Goal: Information Seeking & Learning: Learn about a topic

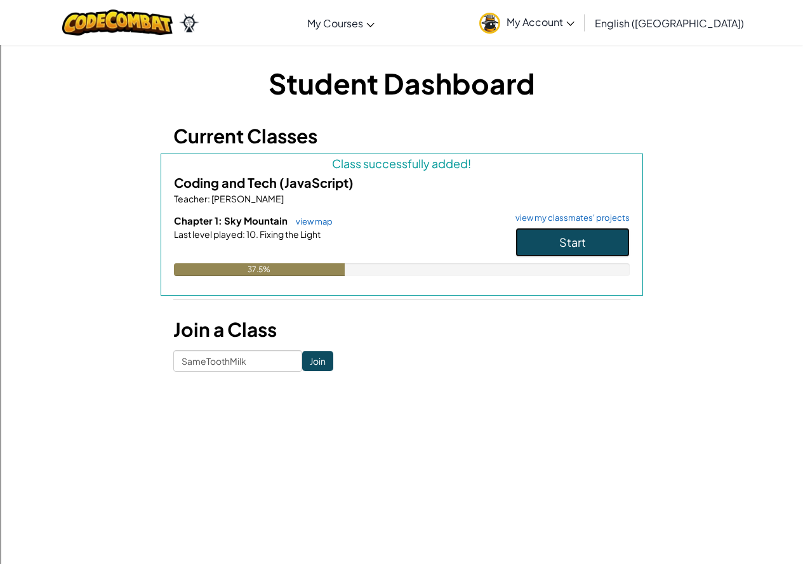
click at [585, 239] on span "Start" at bounding box center [572, 242] width 27 height 15
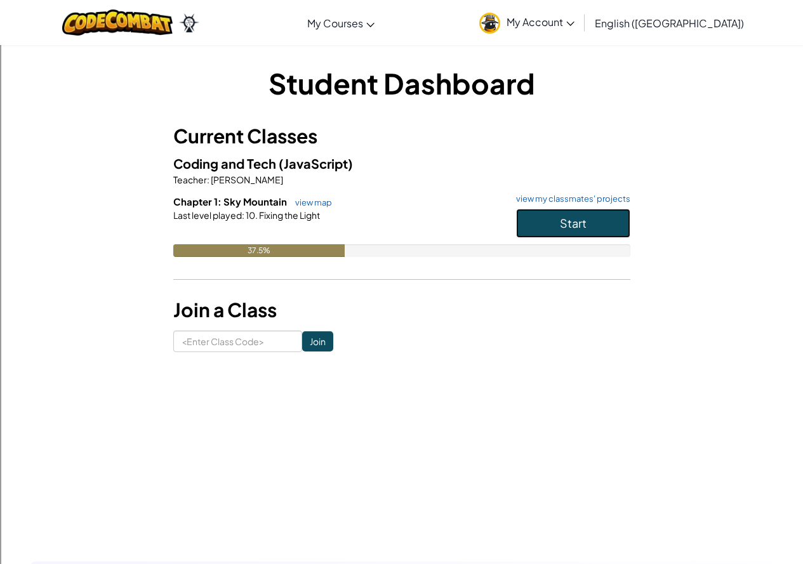
click at [585, 222] on span "Start" at bounding box center [573, 223] width 27 height 15
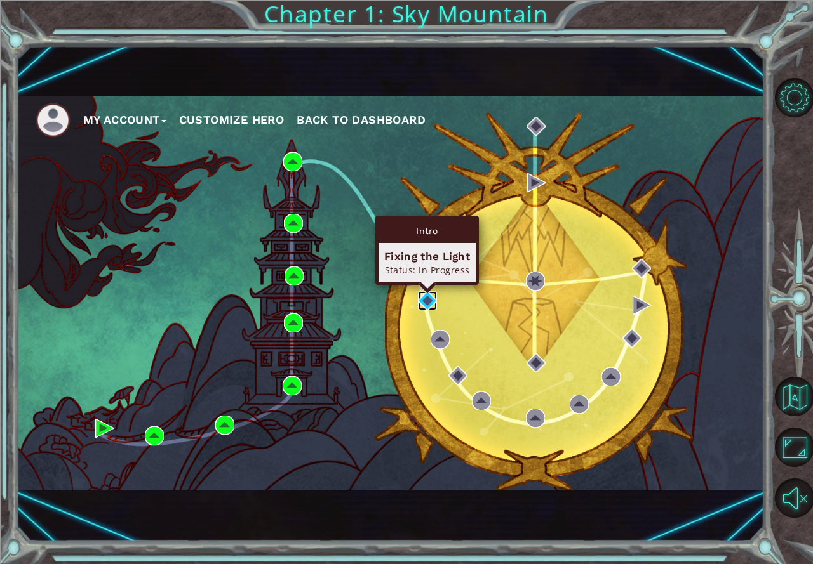
click at [422, 302] on img at bounding box center [427, 300] width 19 height 19
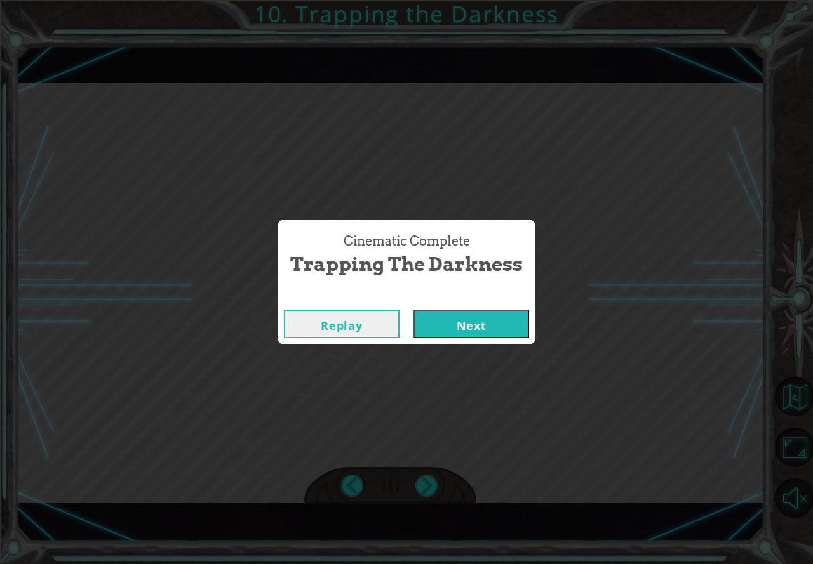
click at [484, 320] on button "Next" at bounding box center [471, 324] width 116 height 29
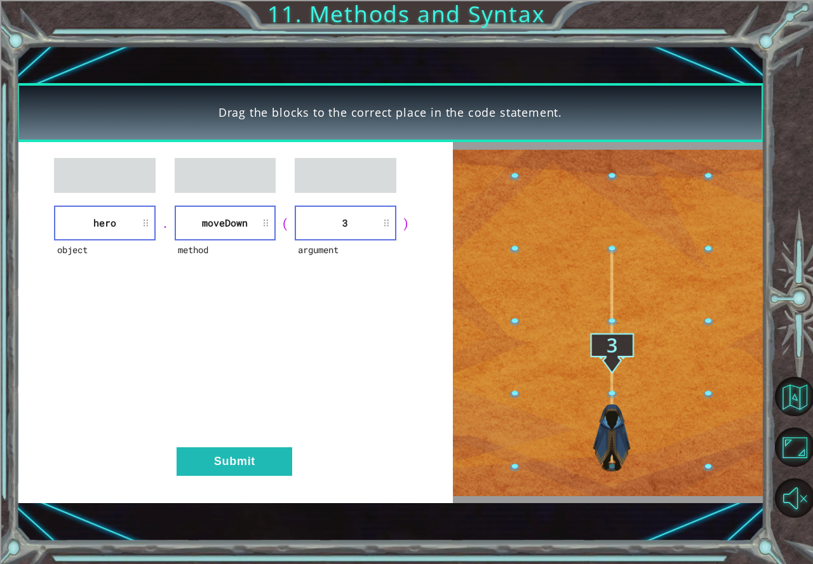
click at [204, 477] on div "object hero . method [GEOGRAPHIC_DATA] ( argument 3 ) Submit" at bounding box center [235, 322] width 437 height 361
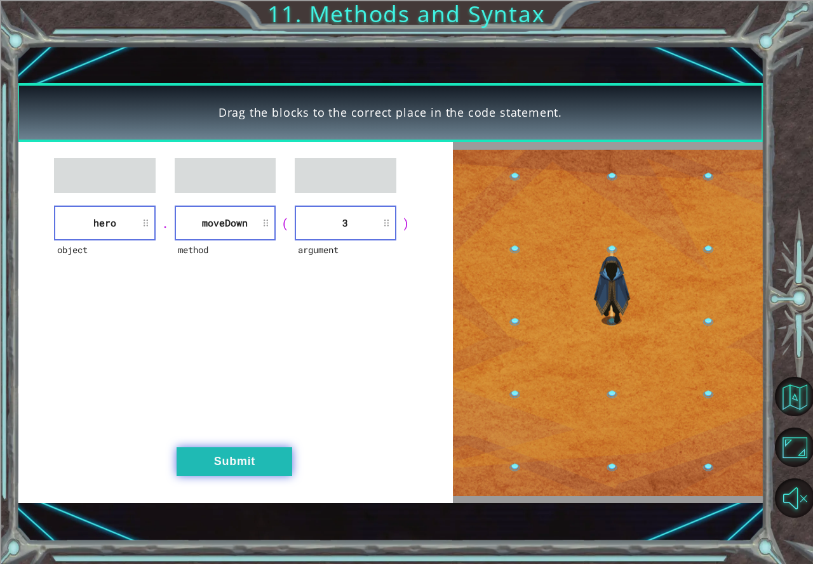
click at [204, 459] on button "Submit" at bounding box center [235, 462] width 116 height 29
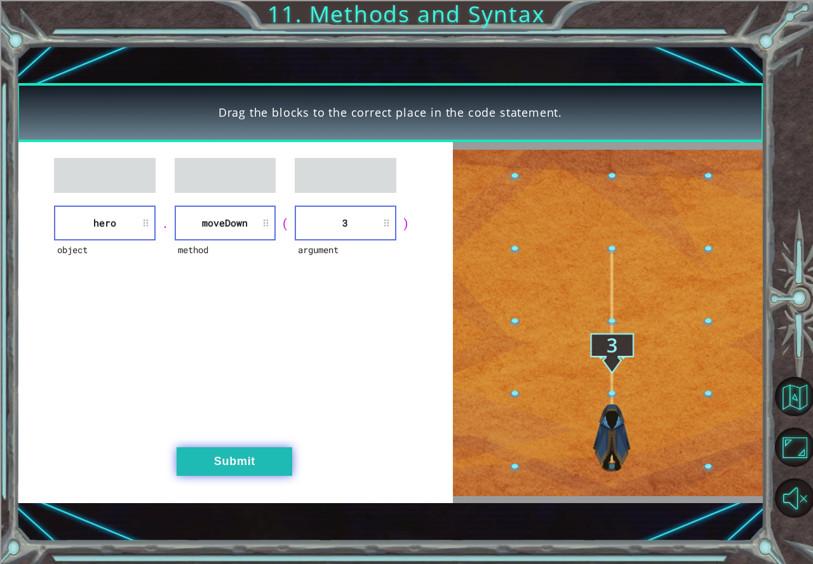
click at [204, 0] on div "Drag the blocks to the correct place in the code statement. object hero . metho…" at bounding box center [406, 0] width 813 height 0
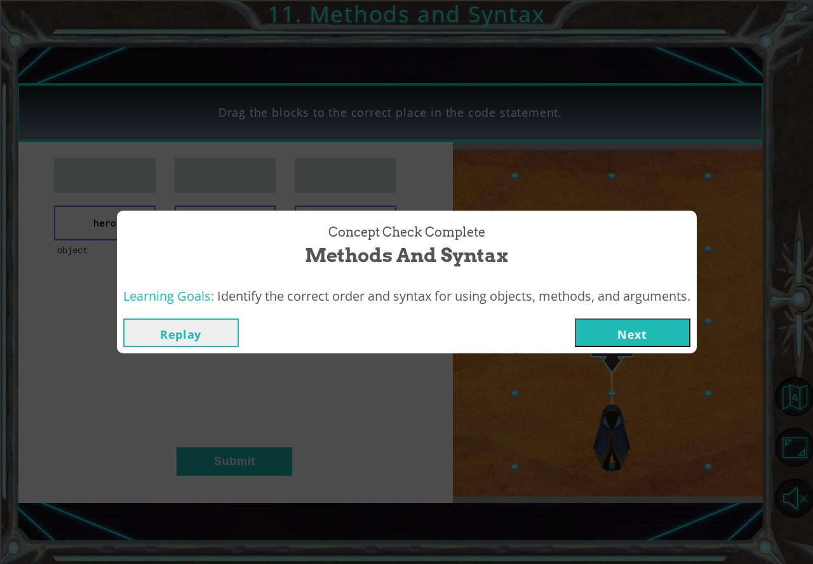
click at [634, 340] on button "Next" at bounding box center [633, 333] width 116 height 29
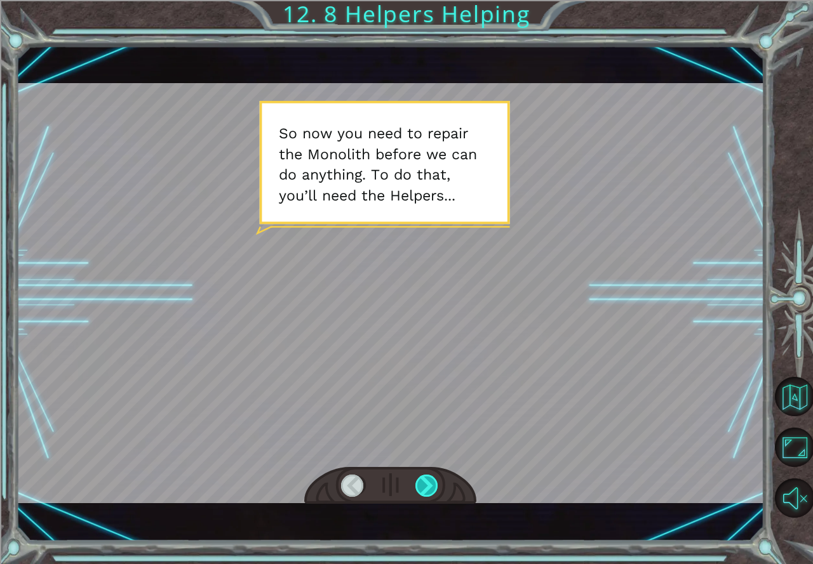
click at [426, 478] on div at bounding box center [427, 486] width 24 height 23
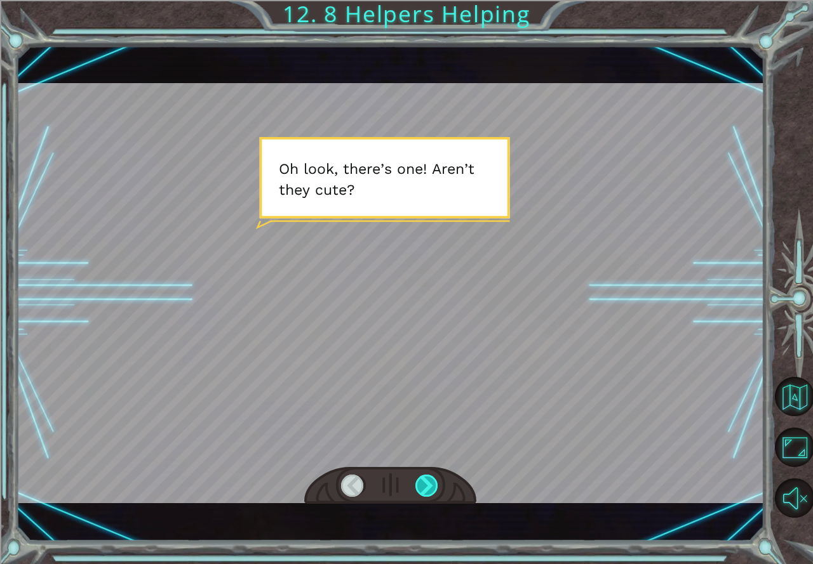
click at [423, 486] on div at bounding box center [427, 486] width 24 height 23
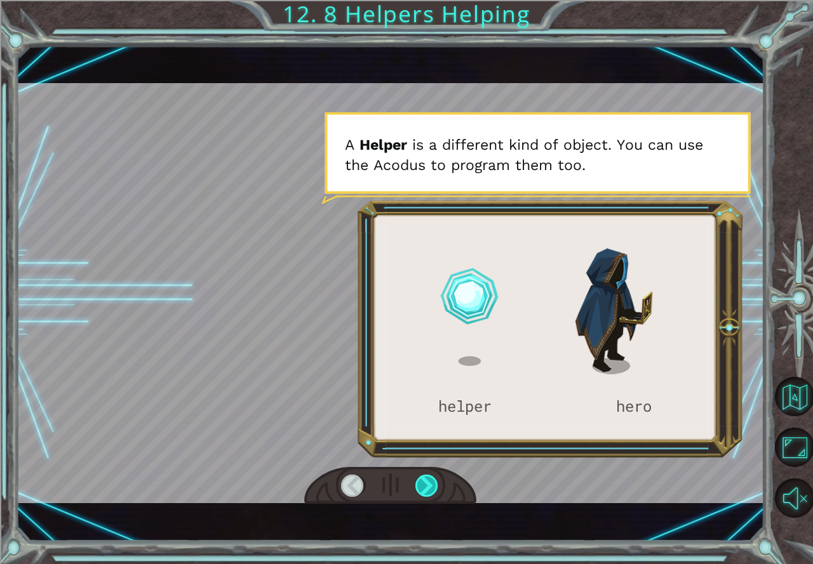
click at [432, 483] on div at bounding box center [427, 486] width 24 height 23
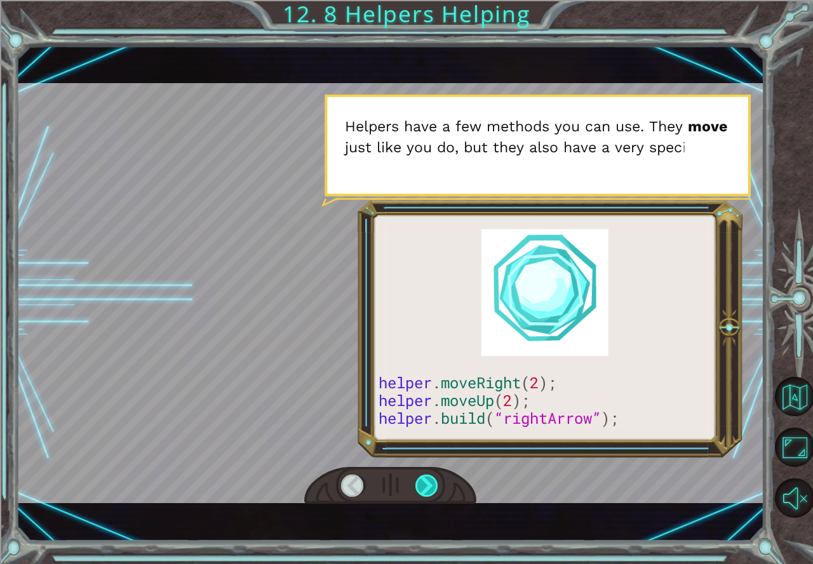
click at [430, 483] on div at bounding box center [427, 486] width 24 height 23
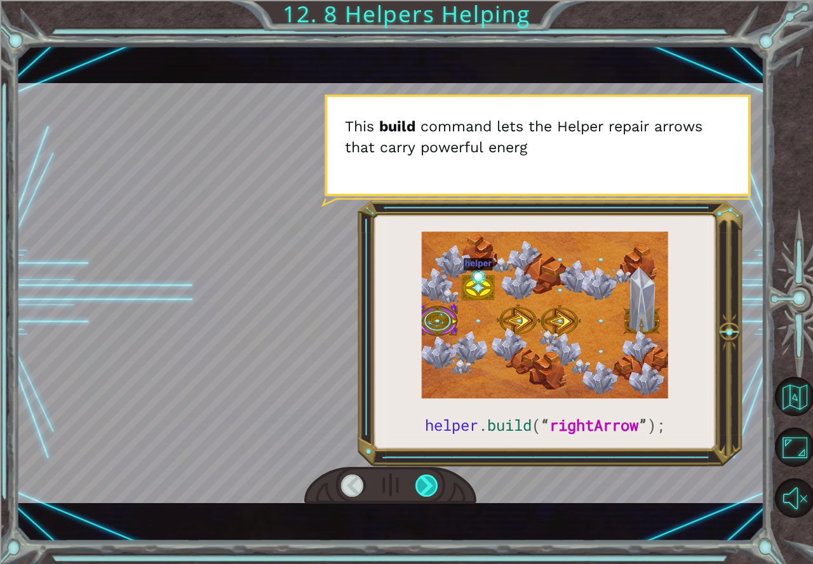
click at [430, 483] on div at bounding box center [427, 486] width 24 height 23
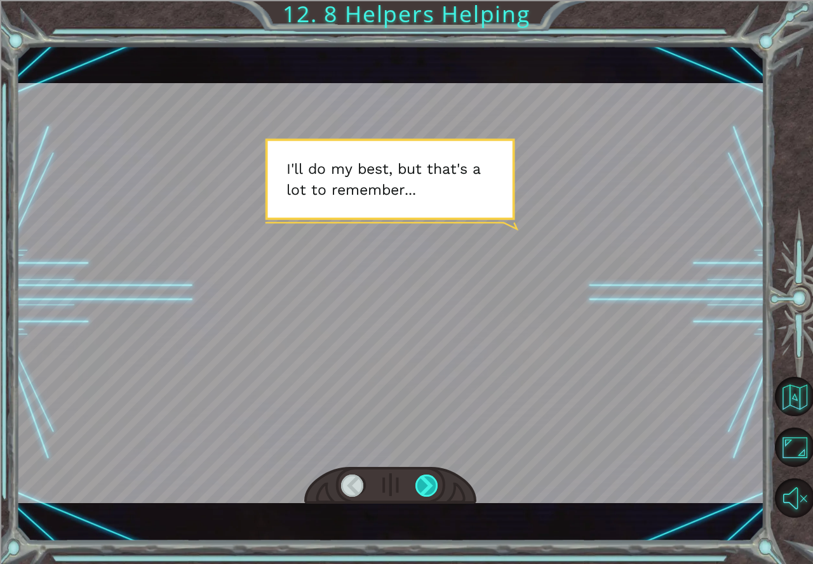
click at [427, 483] on div at bounding box center [427, 486] width 24 height 23
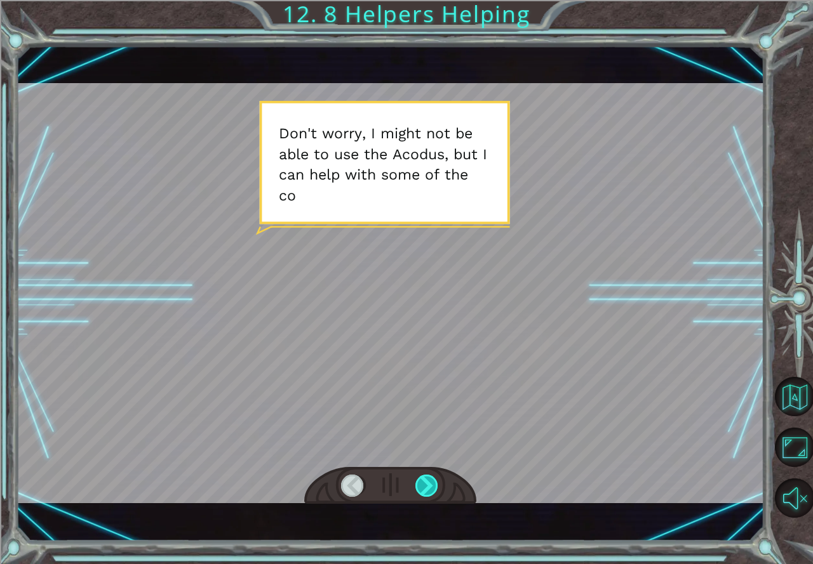
click at [425, 481] on div at bounding box center [427, 486] width 24 height 23
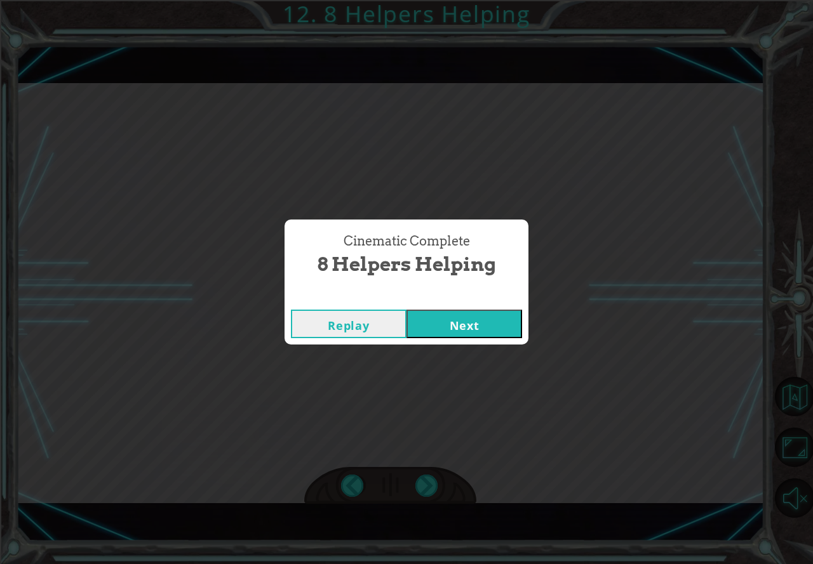
click at [479, 326] on button "Next" at bounding box center [464, 324] width 116 height 29
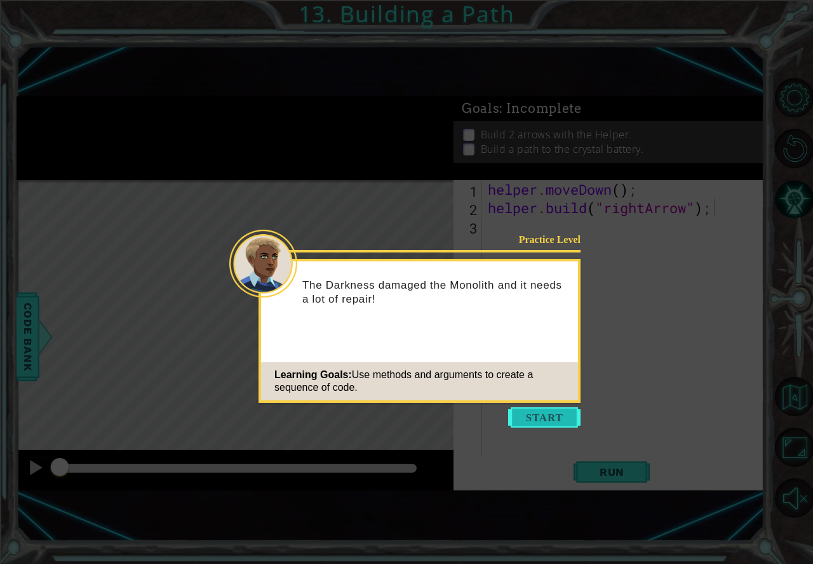
click at [525, 418] on button "Start" at bounding box center [544, 418] width 72 height 20
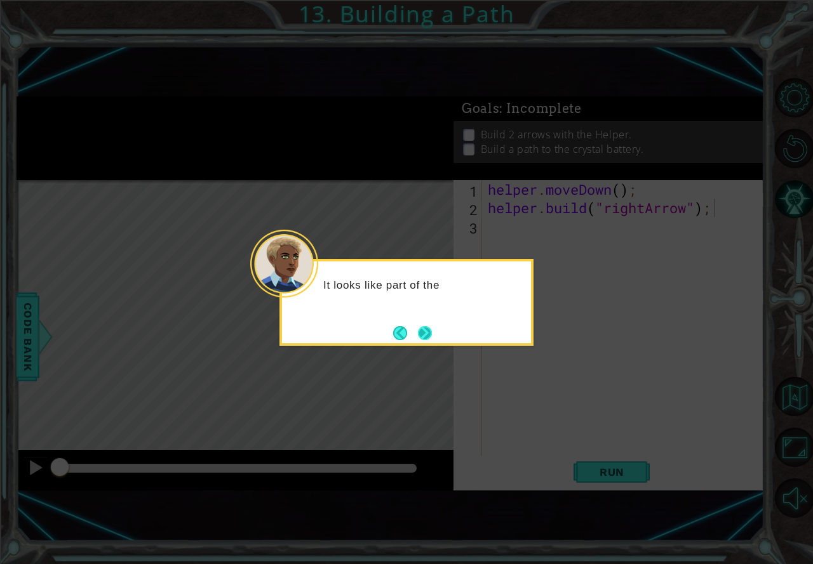
click at [429, 330] on button "Next" at bounding box center [424, 333] width 15 height 15
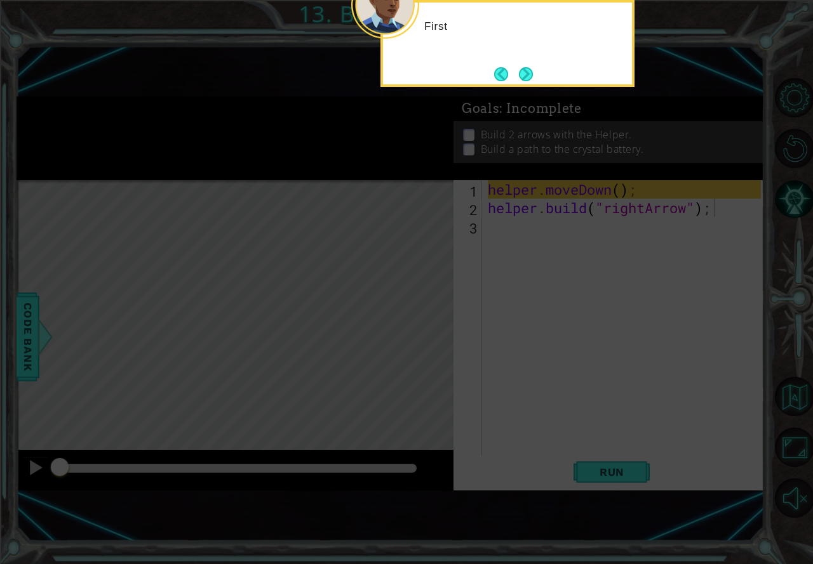
click at [430, 330] on icon at bounding box center [406, 155] width 813 height 818
click at [467, 332] on icon at bounding box center [406, 155] width 813 height 818
click at [533, 74] on div "First, you move the Helper to an empty spot in the path." at bounding box center [507, 43] width 254 height 87
click at [531, 75] on div "First, you move the Helper to an empty spot in the path." at bounding box center [507, 43] width 254 height 87
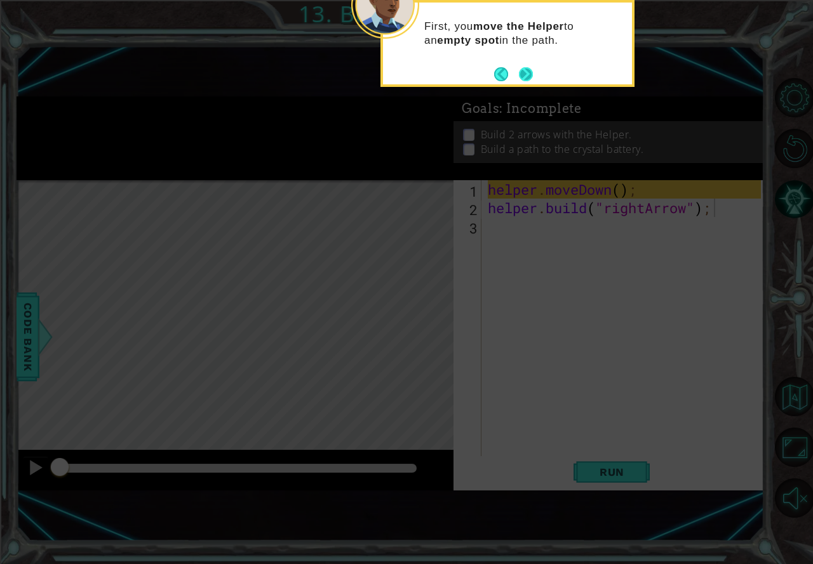
click at [530, 81] on button "Next" at bounding box center [525, 74] width 15 height 15
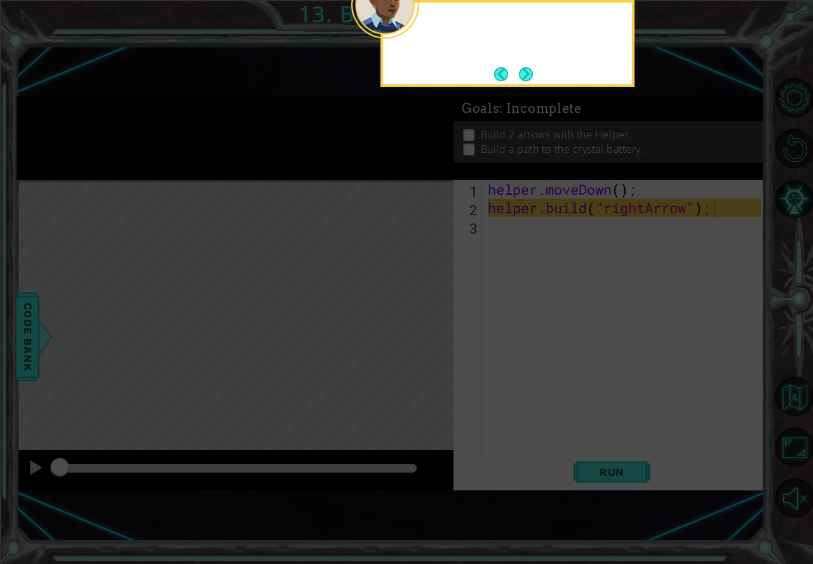
click at [530, 82] on footer at bounding box center [513, 74] width 39 height 19
click at [530, 81] on button "Next" at bounding box center [526, 74] width 15 height 15
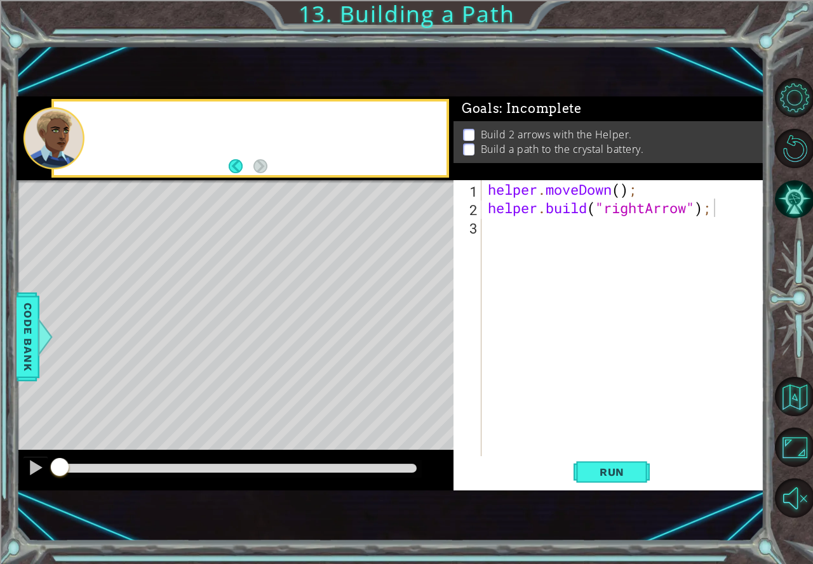
click at [529, 81] on div "1 ההההההההההההההההההההההההההההההההההההההההההההההההההההההההההההההההההההההההההההה…" at bounding box center [391, 293] width 748 height 497
click at [645, 474] on button "Run" at bounding box center [611, 472] width 76 height 31
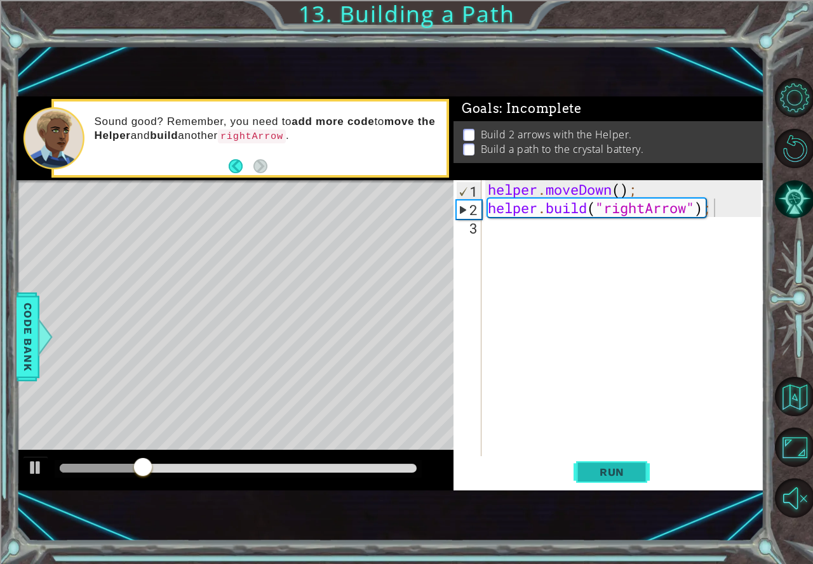
click at [643, 470] on button "Run" at bounding box center [611, 472] width 76 height 31
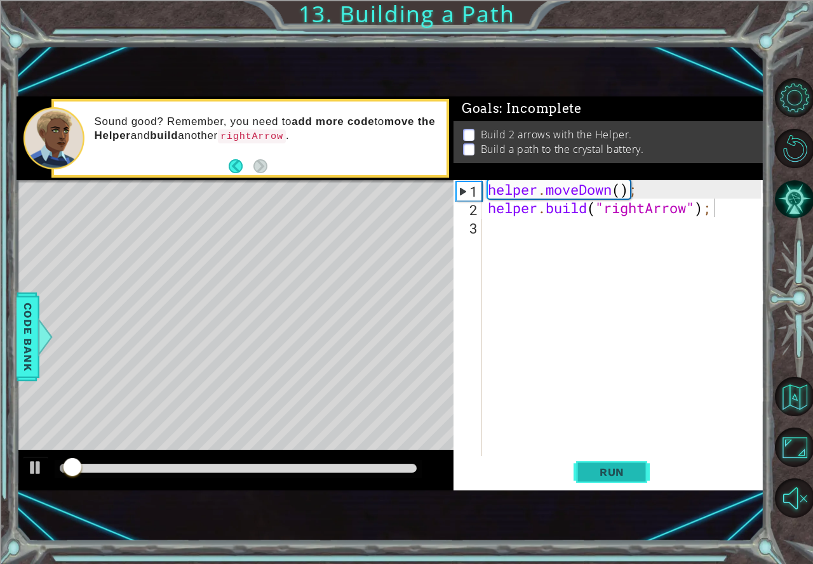
click at [643, 470] on button "Run" at bounding box center [611, 472] width 76 height 31
drag, startPoint x: 154, startPoint y: 467, endPoint x: 66, endPoint y: 466, distance: 88.3
click at [66, 466] on div at bounding box center [61, 468] width 23 height 23
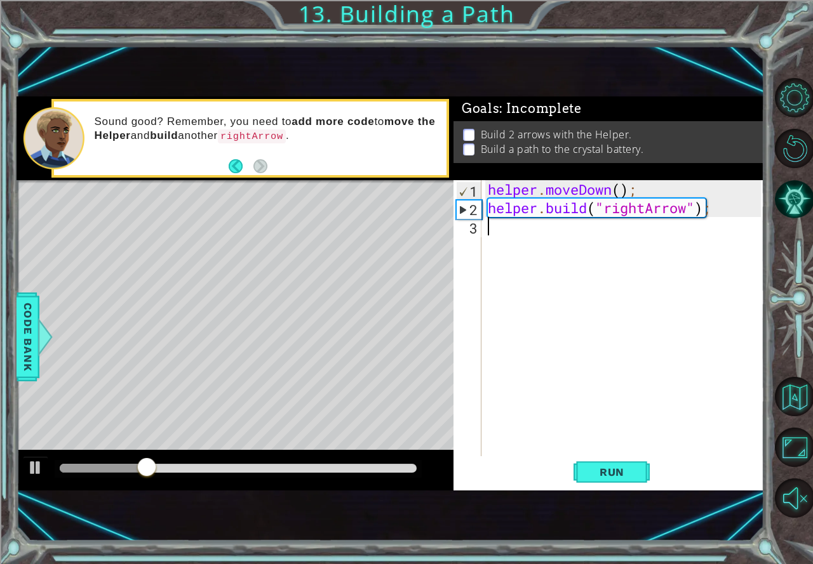
click at [561, 250] on div "helper . moveDown ( ) ; helper . build ( "rightArrow" ) ;" at bounding box center [626, 336] width 282 height 313
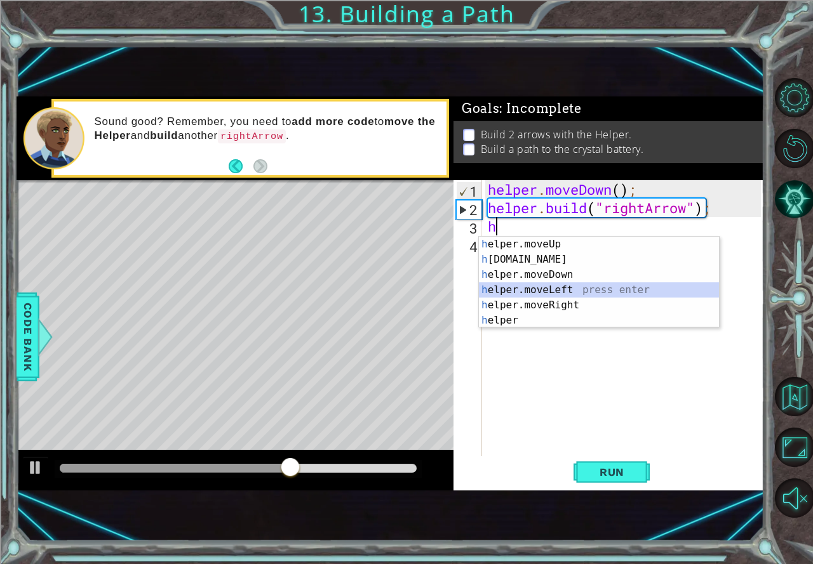
click at [547, 290] on div "h elper.moveUp press enter h [DOMAIN_NAME] press enter h elper.moveDown press e…" at bounding box center [599, 298] width 240 height 122
type textarea "helper.moveLeft(1);"
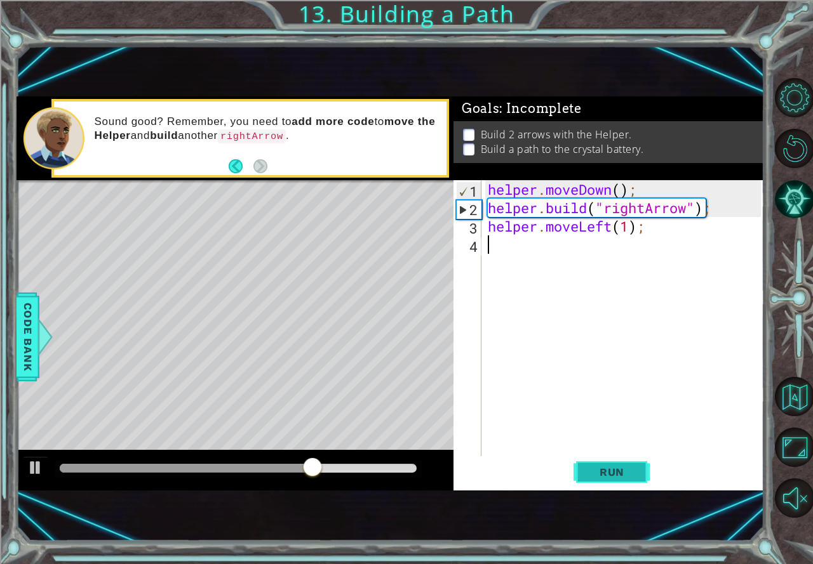
click at [617, 458] on div "helper.moveLeft(1); 1 2 3 4 helper . moveDown ( ) ; helper . build ( "rightArro…" at bounding box center [608, 335] width 310 height 310
click at [627, 229] on div "helper . moveDown ( ) ; helper . build ( "rightArrow" ) ; helper . moveLeft ( 1…" at bounding box center [626, 336] width 282 height 313
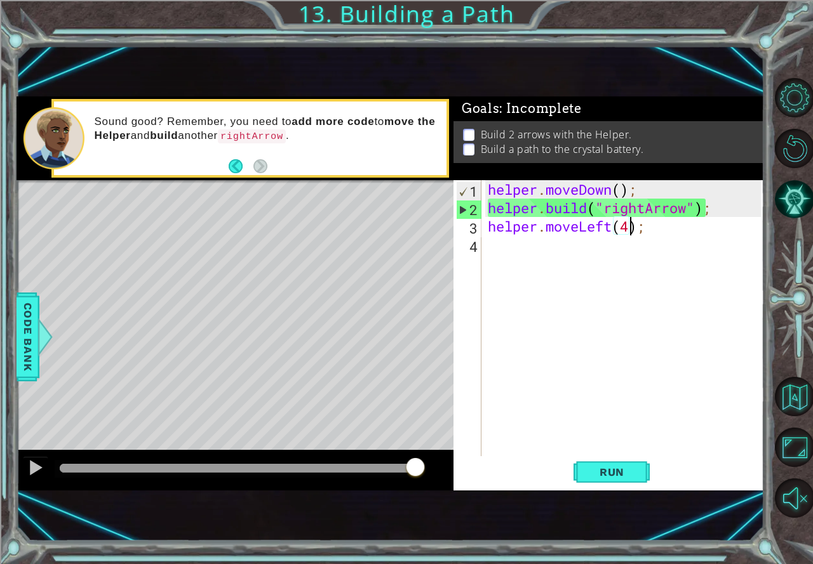
scroll to position [0, 6]
click at [597, 467] on span "Run" at bounding box center [612, 472] width 50 height 13
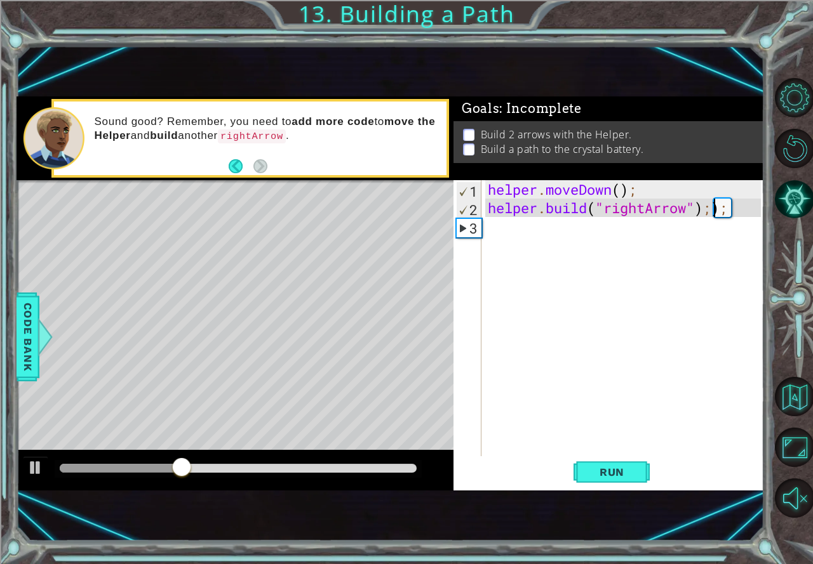
scroll to position [0, 0]
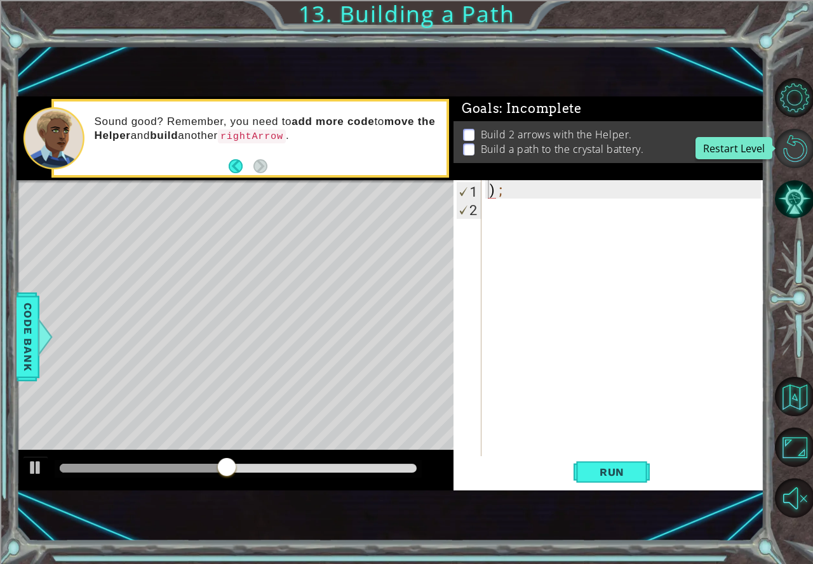
click at [803, 150] on button "Restart Level" at bounding box center [794, 148] width 39 height 39
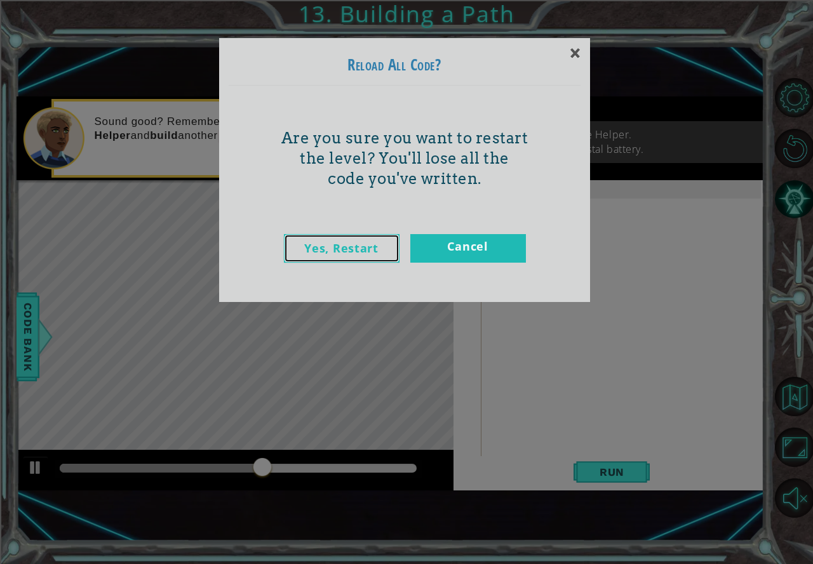
click at [390, 242] on link "Yes, Restart" at bounding box center [342, 248] width 116 height 29
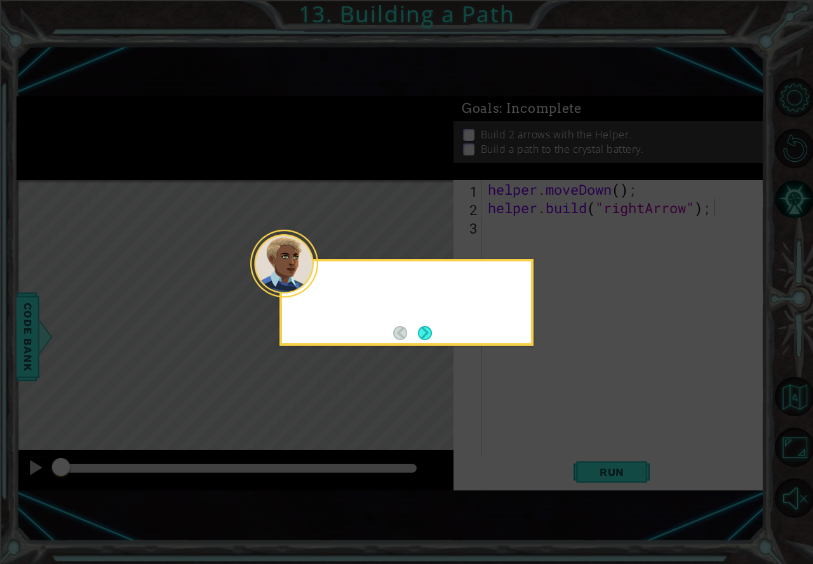
type textarea "[DOMAIN_NAME]("rightArrow");"
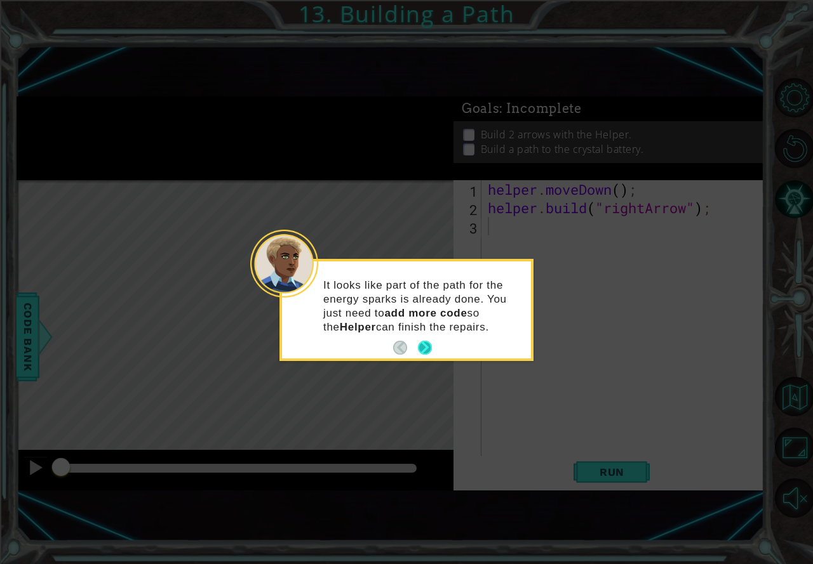
click at [423, 342] on button "Next" at bounding box center [425, 348] width 14 height 14
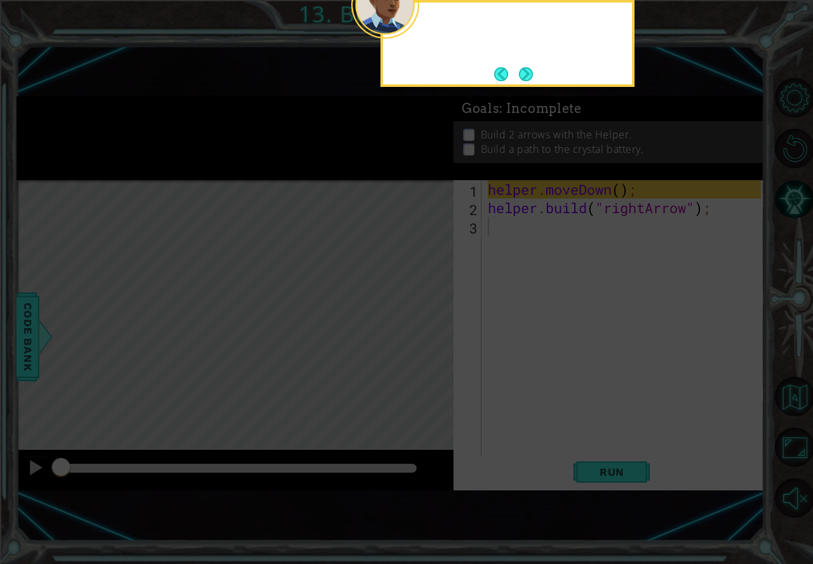
drag, startPoint x: 423, startPoint y: 342, endPoint x: 426, endPoint y: 331, distance: 11.1
click at [425, 335] on icon at bounding box center [406, 155] width 813 height 818
click at [523, 70] on button "Next" at bounding box center [526, 74] width 15 height 15
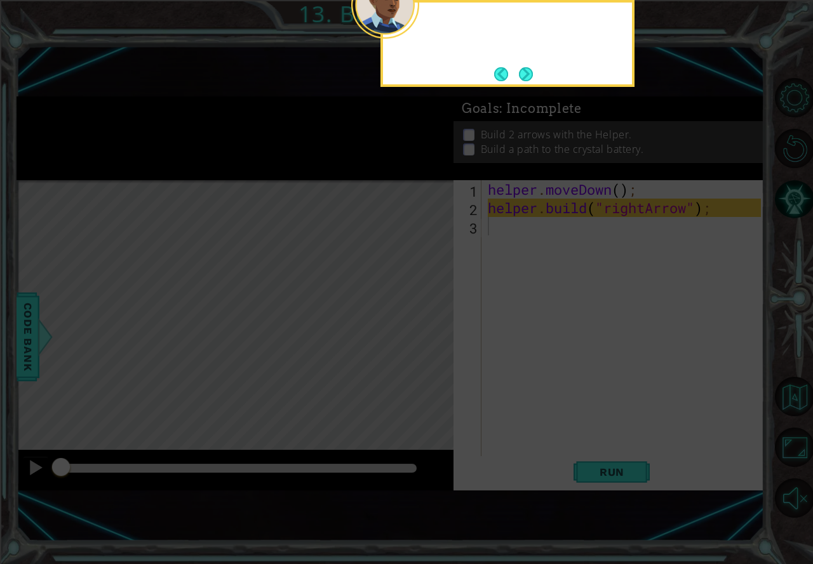
click at [523, 70] on button "Next" at bounding box center [526, 74] width 14 height 14
click at [523, 70] on div "1 ההההההההההההההההההההההההההההההההההההההההההההההההההההההההההההההההההההההההההההה…" at bounding box center [391, 293] width 748 height 497
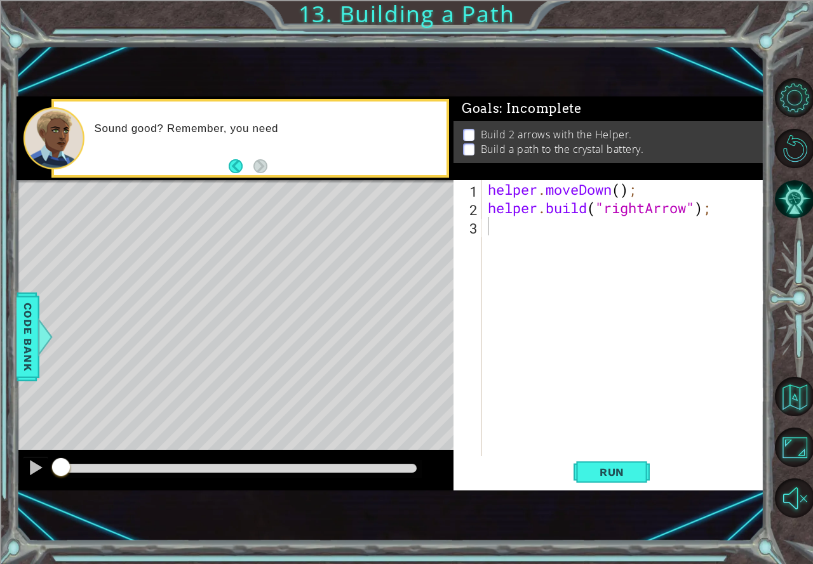
click at [263, 175] on footer at bounding box center [248, 166] width 39 height 19
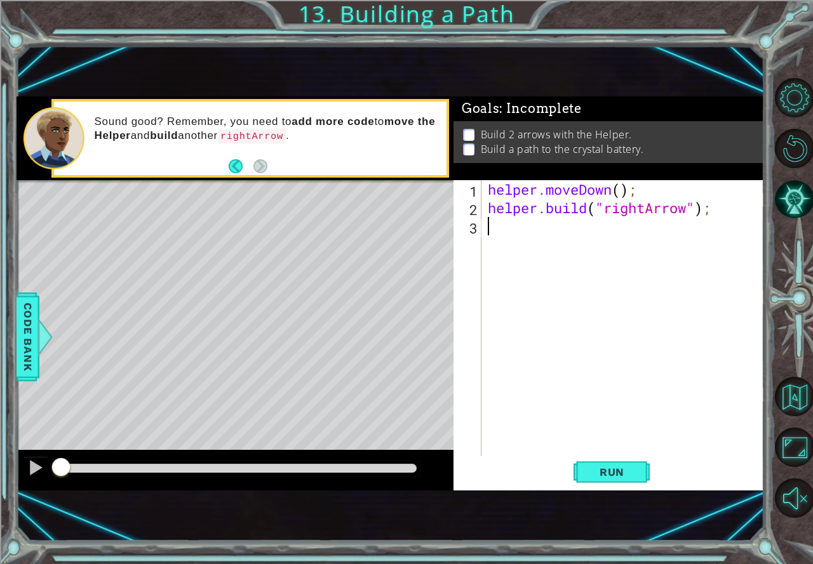
click at [522, 235] on div "helper . moveDown ( ) ; helper . build ( "rightArrow" ) ;" at bounding box center [626, 336] width 282 height 313
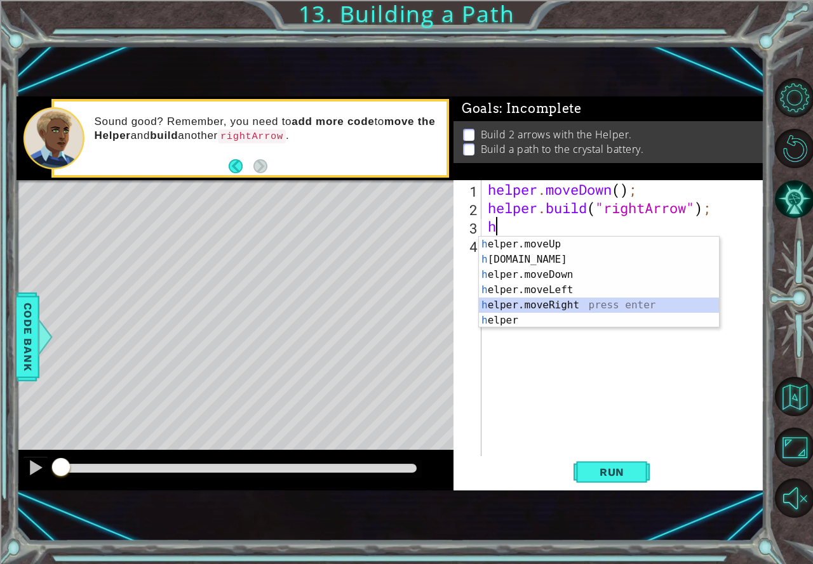
click at [552, 299] on div "h elper.moveUp press enter h [DOMAIN_NAME] press enter h elper.moveDown press e…" at bounding box center [599, 298] width 240 height 122
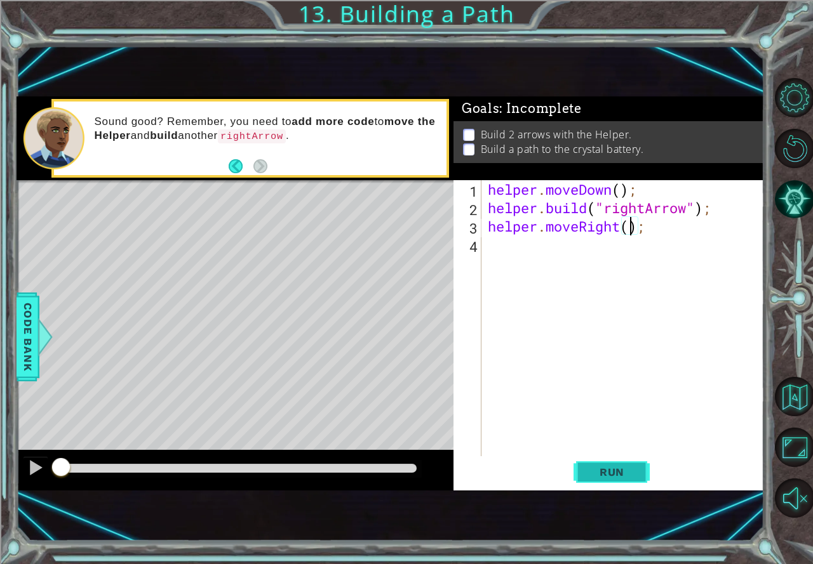
scroll to position [0, 6]
drag, startPoint x: 598, startPoint y: 463, endPoint x: 594, endPoint y: 452, distance: 11.7
click at [597, 462] on button "Run" at bounding box center [611, 472] width 76 height 31
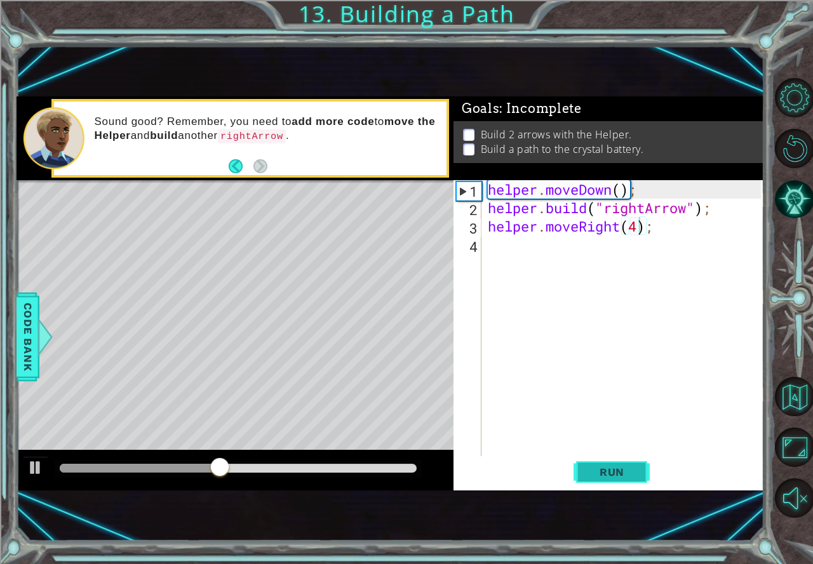
click at [617, 461] on button "Run" at bounding box center [611, 472] width 76 height 31
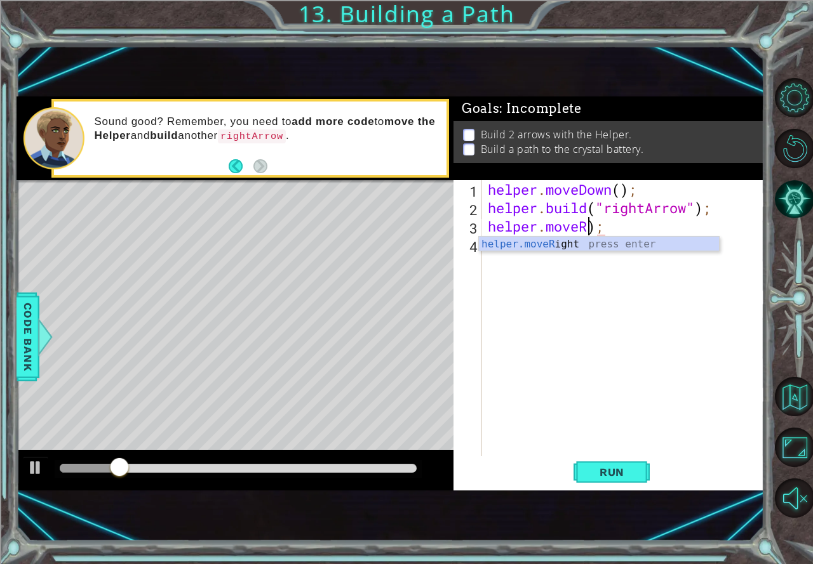
scroll to position [0, 4]
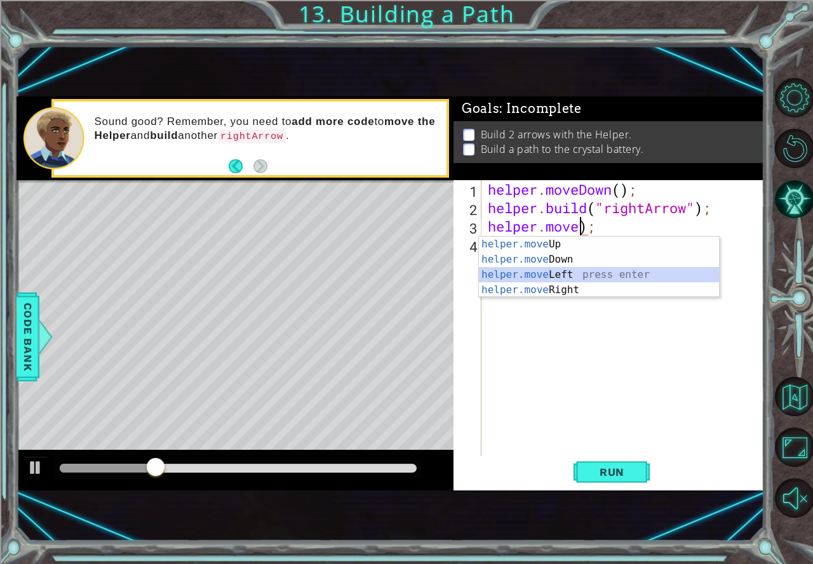
click at [567, 270] on div "helper.move Up press enter helper.move Down press enter helper.move Left press …" at bounding box center [599, 282] width 240 height 91
type textarea "helper.moveLeft(1));"
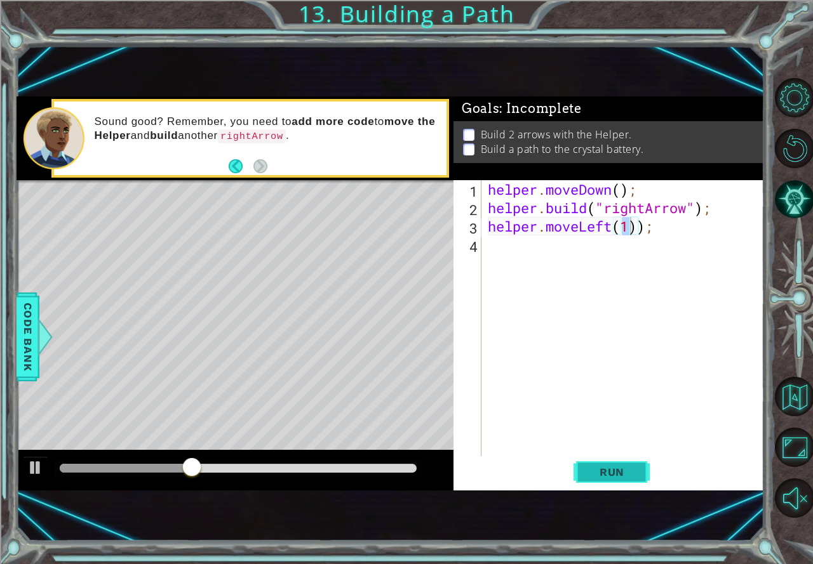
click at [597, 470] on span "Run" at bounding box center [612, 472] width 50 height 13
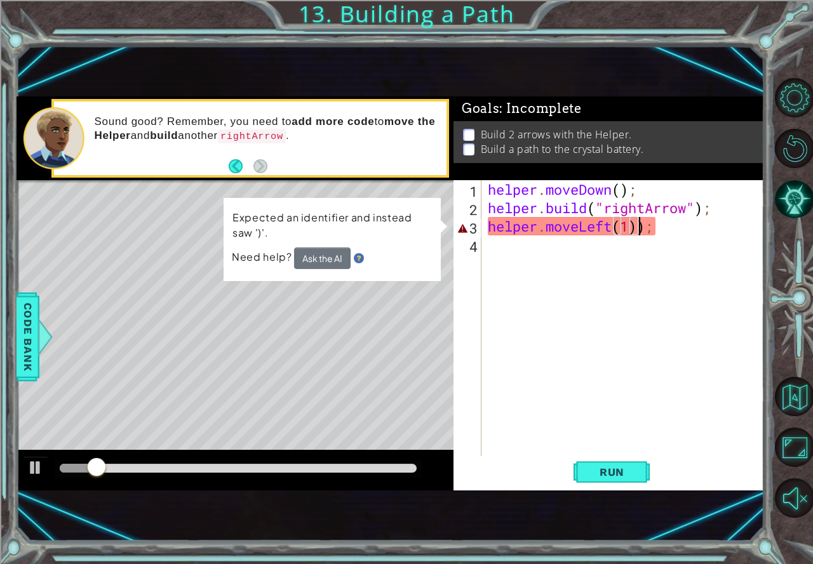
click at [639, 234] on div "helper . moveDown ( ) ; helper . build ( "rightArrow" ) ; helper . moveLeft ( 1…" at bounding box center [626, 336] width 282 height 313
click at [641, 281] on div "helper . moveDown ( ) ; helper . build ( "rightArrow" ) ; helper . moveLeft ( 1…" at bounding box center [626, 336] width 282 height 313
click at [648, 223] on div "helper . moveDown ( ) ; helper . build ( "rightArrow" ) ; helper . moveLeft ( 1…" at bounding box center [626, 336] width 282 height 313
type textarea "helper.moveLeft(1);"
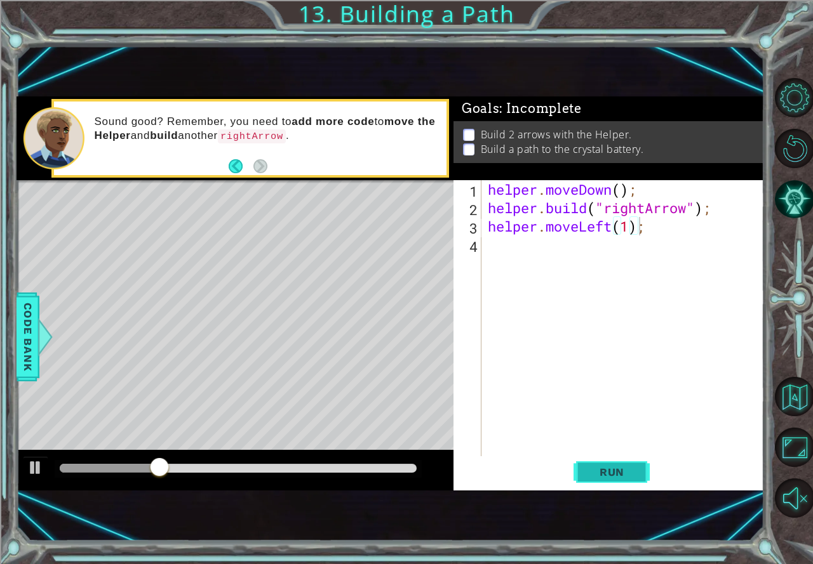
click at [609, 465] on button "Run" at bounding box center [611, 472] width 76 height 31
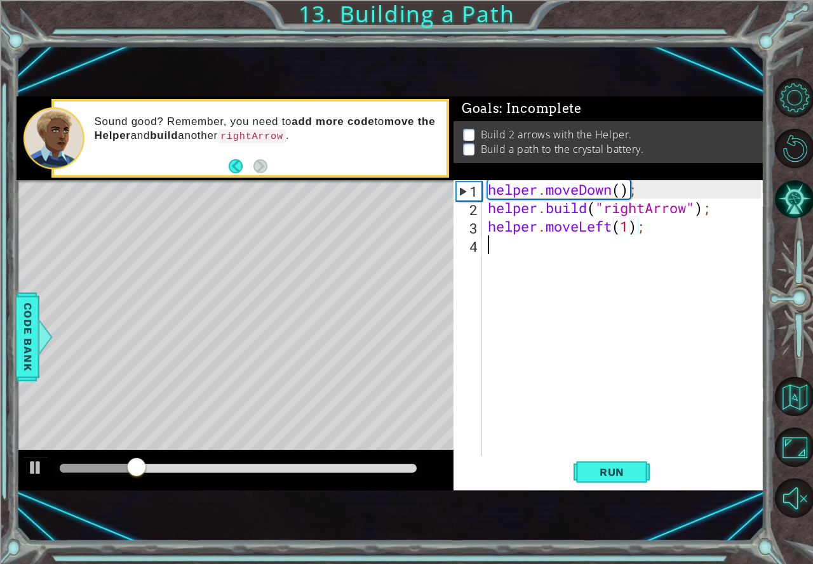
click at [585, 253] on div "helper . moveDown ( ) ; helper . build ( "rightArrow" ) ; helper . moveLeft ( 1…" at bounding box center [626, 336] width 282 height 313
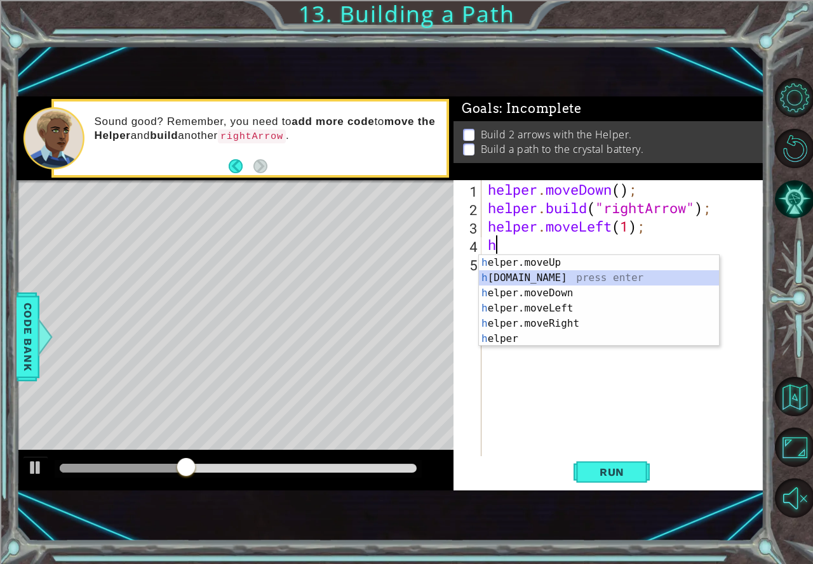
click at [534, 279] on div "h elper.moveUp press enter h [DOMAIN_NAME] press enter h elper.moveDown press e…" at bounding box center [599, 316] width 240 height 122
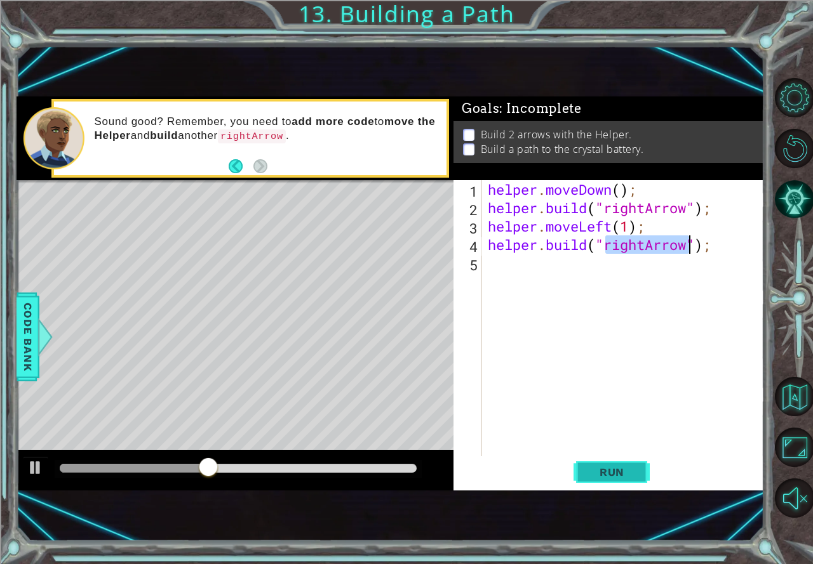
type textarea "[DOMAIN_NAME]("rightArrow");"
drag, startPoint x: 585, startPoint y: 466, endPoint x: 587, endPoint y: 441, distance: 24.8
click at [585, 458] on button "Run" at bounding box center [611, 472] width 76 height 31
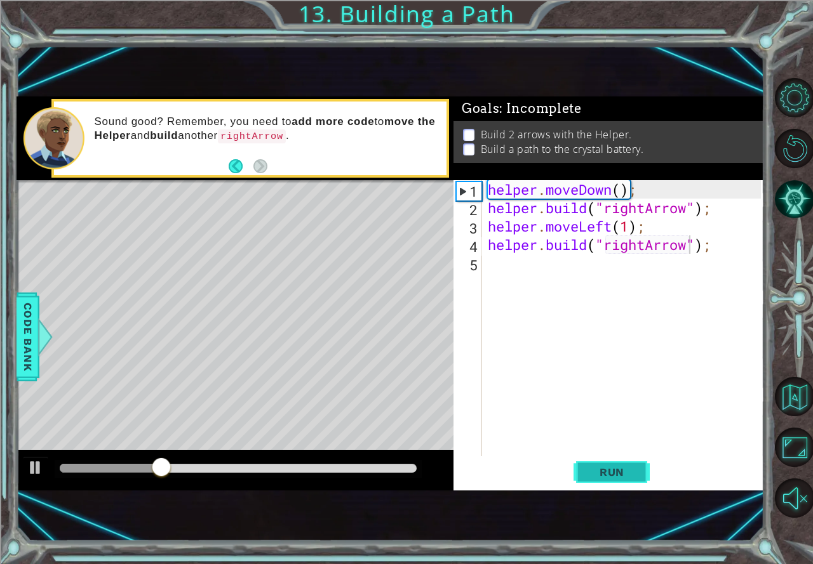
click at [629, 458] on button "Run" at bounding box center [611, 472] width 76 height 31
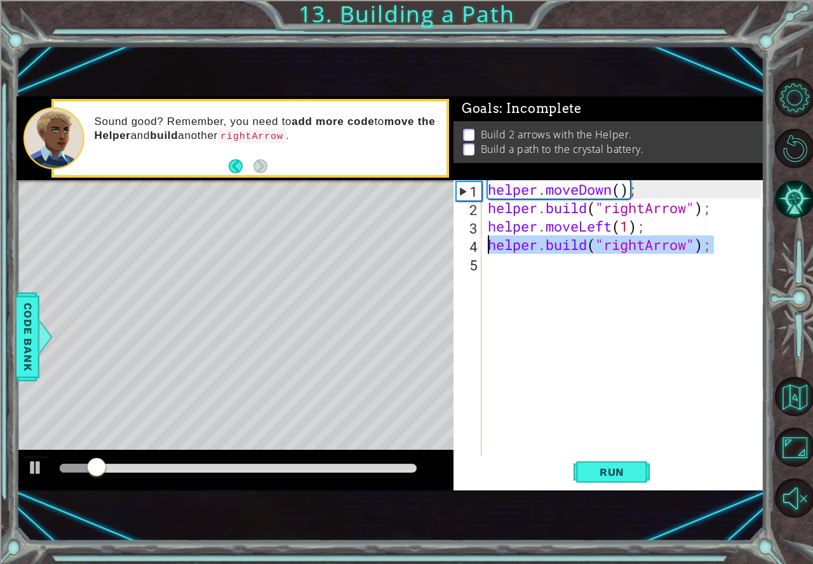
drag, startPoint x: 710, startPoint y: 248, endPoint x: 463, endPoint y: 246, distance: 247.6
click at [463, 246] on div "[DOMAIN_NAME]("rightArrow"); 1 2 3 4 5 helper . moveDown ( ) ; helper . build (…" at bounding box center [606, 318] width 307 height 276
